Goal: Information Seeking & Learning: Find specific fact

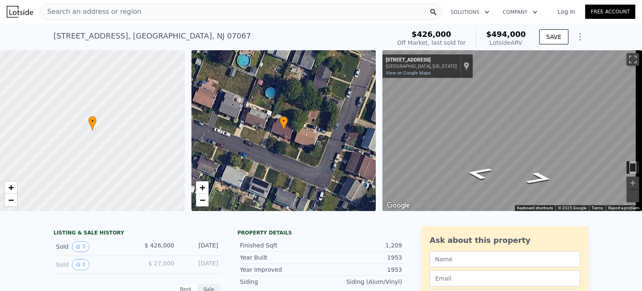
scroll to position [0, 3]
click at [134, 10] on div "Search an address or region" at bounding box center [241, 11] width 402 height 17
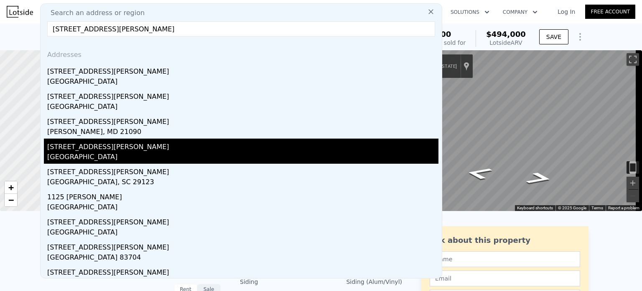
type input "[STREET_ADDRESS][PERSON_NAME]"
click at [56, 150] on div "[STREET_ADDRESS][PERSON_NAME]" at bounding box center [242, 144] width 391 height 13
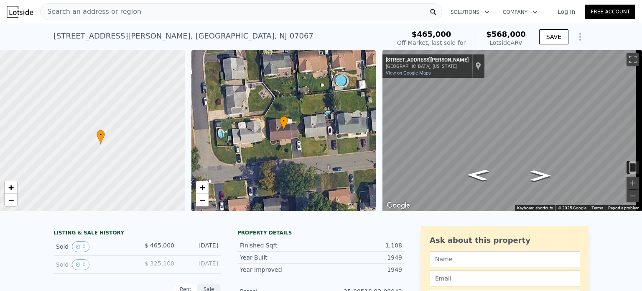
drag, startPoint x: 56, startPoint y: 150, endPoint x: 95, endPoint y: 148, distance: 38.6
click at [95, 148] on div at bounding box center [102, 122] width 222 height 193
click at [129, 8] on span "Search an address or region" at bounding box center [91, 12] width 101 height 10
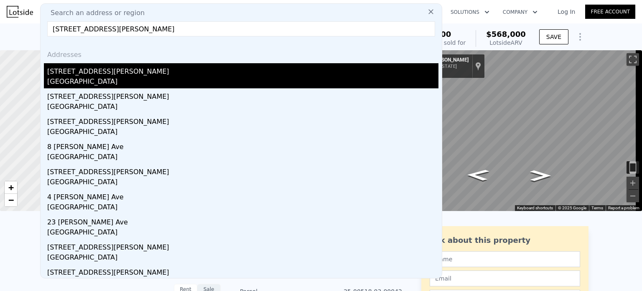
type input "[STREET_ADDRESS][PERSON_NAME]"
click at [65, 74] on div "[STREET_ADDRESS][PERSON_NAME]" at bounding box center [242, 69] width 391 height 13
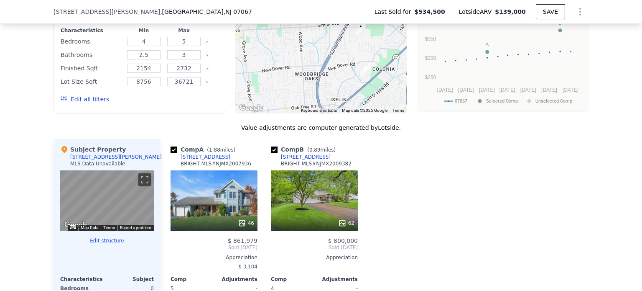
scroll to position [724, 0]
click at [23, 211] on div "We found 2 sales that match your search Filters Map Prices Modify Comp Filters …" at bounding box center [321, 180] width 642 height 459
click at [26, 218] on div "We found 2 sales that match your search Filters Map Prices Modify Comp Filters …" at bounding box center [321, 180] width 642 height 459
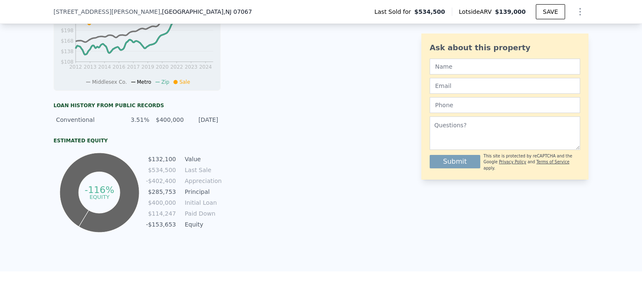
click at [19, 212] on div "LISTING & SALE HISTORY Sold 0 $ 534,500 [DATE] Sold 0 $ 840,000 [DATE] Rent Sal…" at bounding box center [321, 68] width 642 height 405
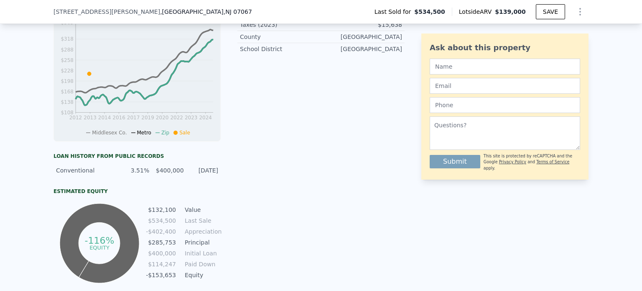
click at [15, 202] on div "LISTING & SALE HISTORY Sold 0 $ 534,500 [DATE] Sold 0 $ 840,000 [DATE] Rent Sal…" at bounding box center [321, 118] width 642 height 405
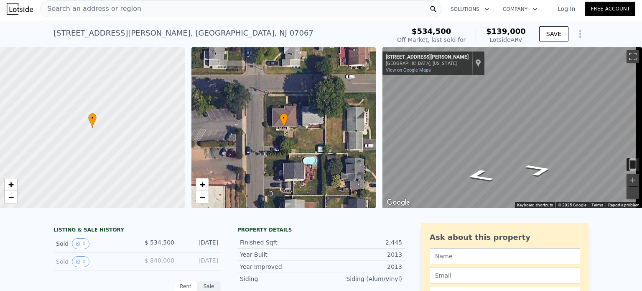
scroll to position [0, 0]
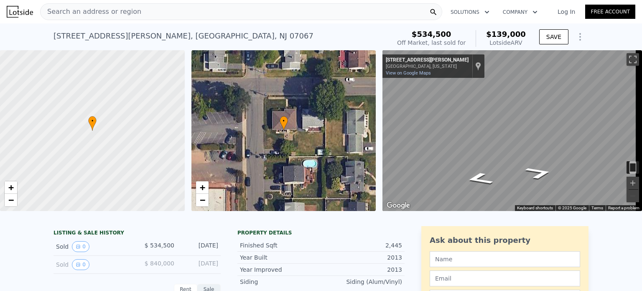
click at [142, 6] on div "Search an address or region" at bounding box center [241, 11] width 402 height 17
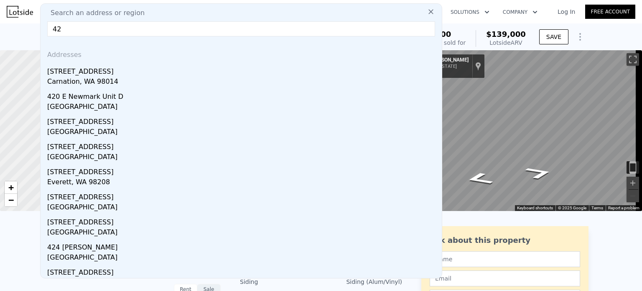
click at [142, 6] on div "Search an address or region 42 Addresses [STREET_ADDRESS] [GEOGRAPHIC_DATA] [ST…" at bounding box center [241, 140] width 402 height 275
click at [66, 30] on input "42" at bounding box center [241, 28] width 388 height 15
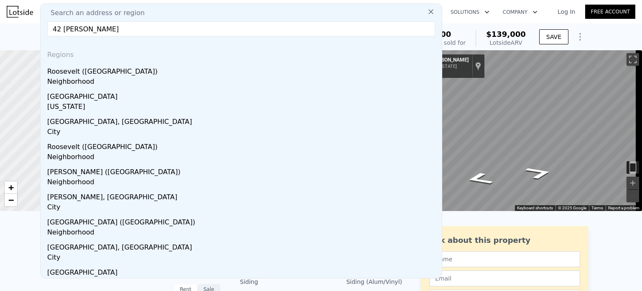
click at [66, 30] on input "42 [PERSON_NAME]" at bounding box center [241, 28] width 388 height 15
click at [98, 28] on input "42 [PERSON_NAME]" at bounding box center [241, 28] width 388 height 15
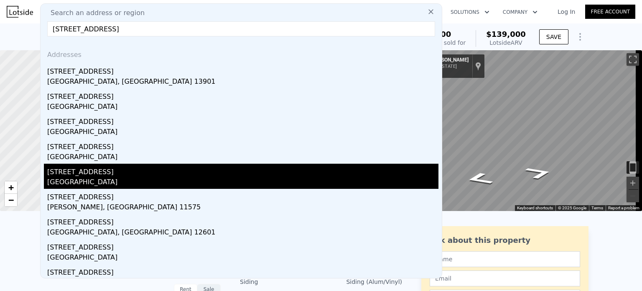
type input "[STREET_ADDRESS]"
click at [82, 183] on div "[GEOGRAPHIC_DATA]" at bounding box center [242, 183] width 391 height 12
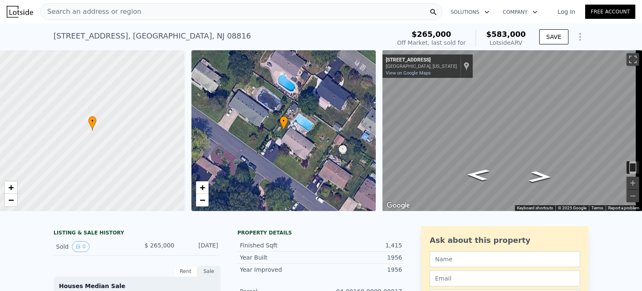
click at [123, 10] on span "Search an address or region" at bounding box center [91, 12] width 101 height 10
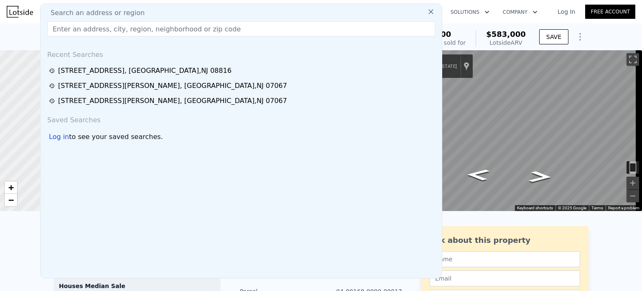
click at [92, 31] on input "text" at bounding box center [241, 28] width 388 height 15
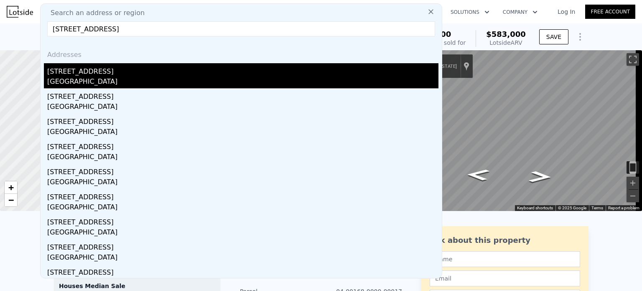
type input "[STREET_ADDRESS]"
click at [66, 79] on div "[GEOGRAPHIC_DATA]" at bounding box center [242, 83] width 391 height 12
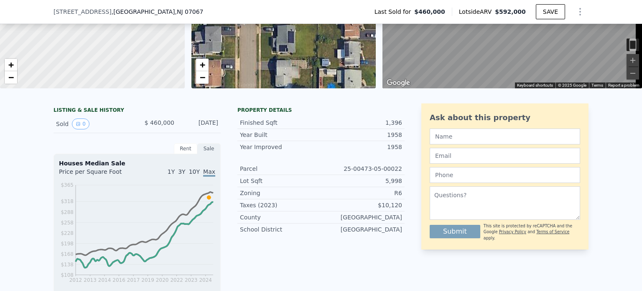
scroll to position [120, 0]
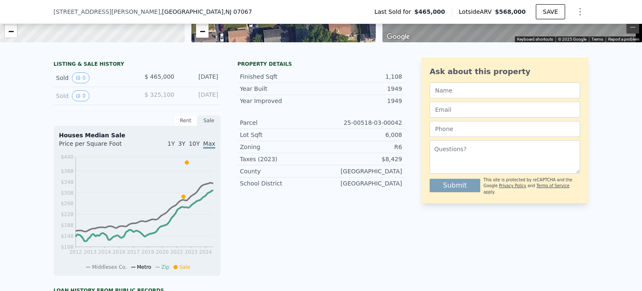
scroll to position [167, 0]
